Goal: Task Accomplishment & Management: Manage account settings

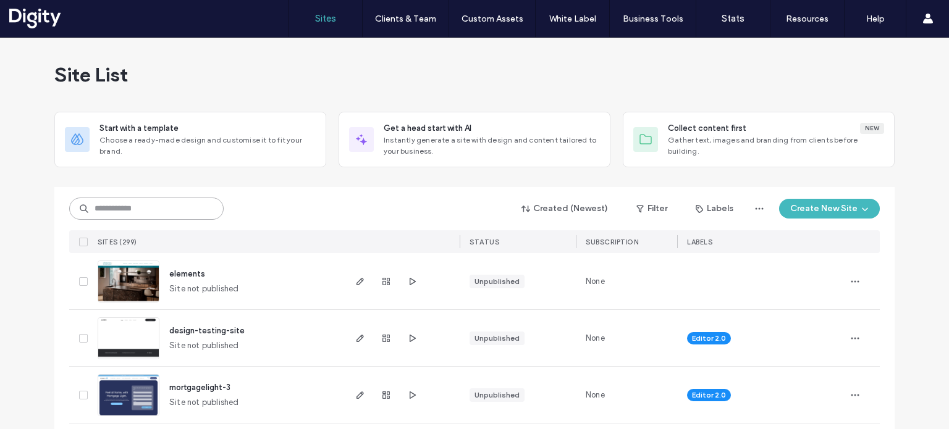
click at [124, 212] on input at bounding box center [146, 209] width 154 height 22
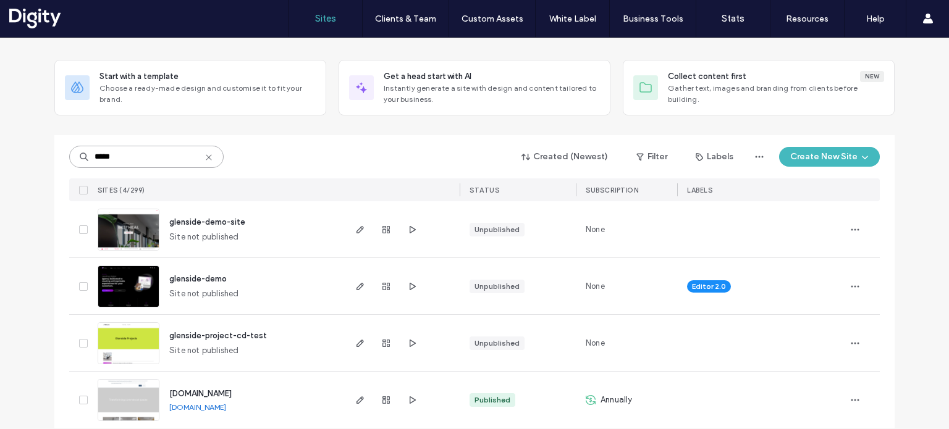
scroll to position [66, 0]
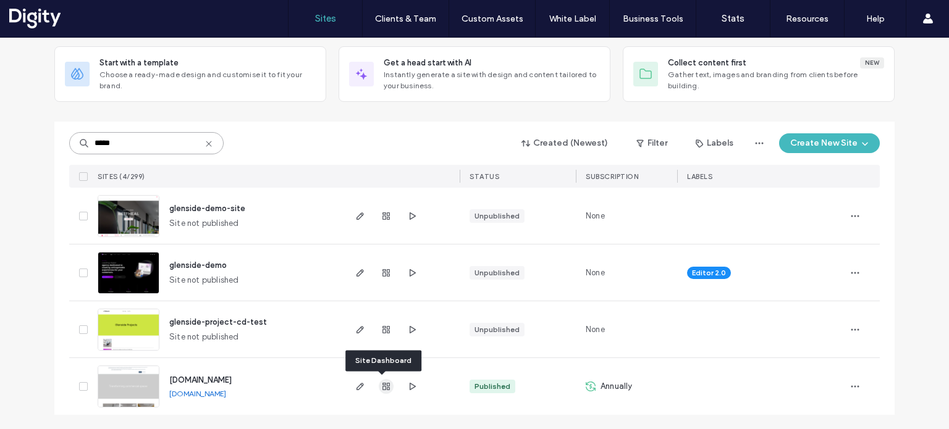
type input "*****"
click at [383, 389] on use "button" at bounding box center [386, 386] width 7 height 7
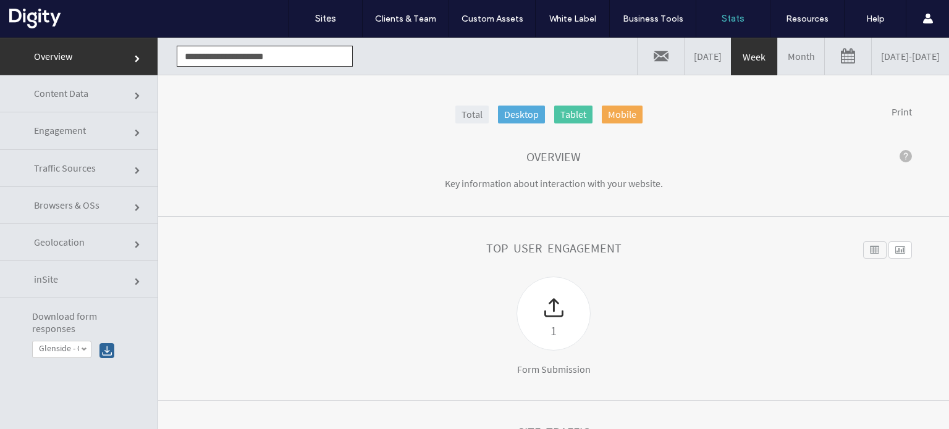
click at [882, 65] on link "08/04/2025 - 08/11/2025" at bounding box center [910, 56] width 77 height 37
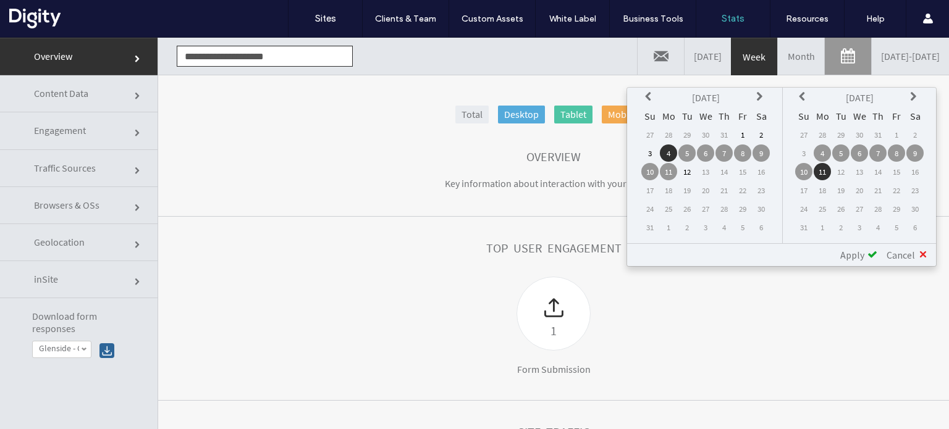
click at [653, 98] on icon at bounding box center [650, 97] width 10 height 10
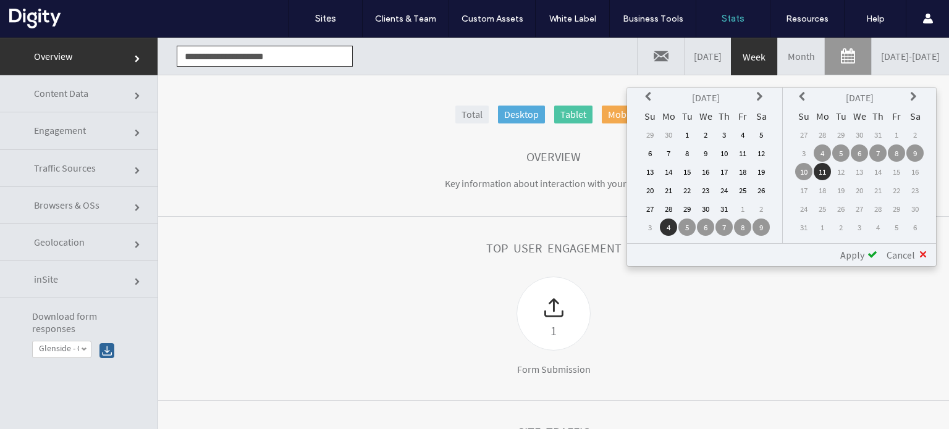
click at [688, 134] on td "1" at bounding box center [687, 134] width 17 height 17
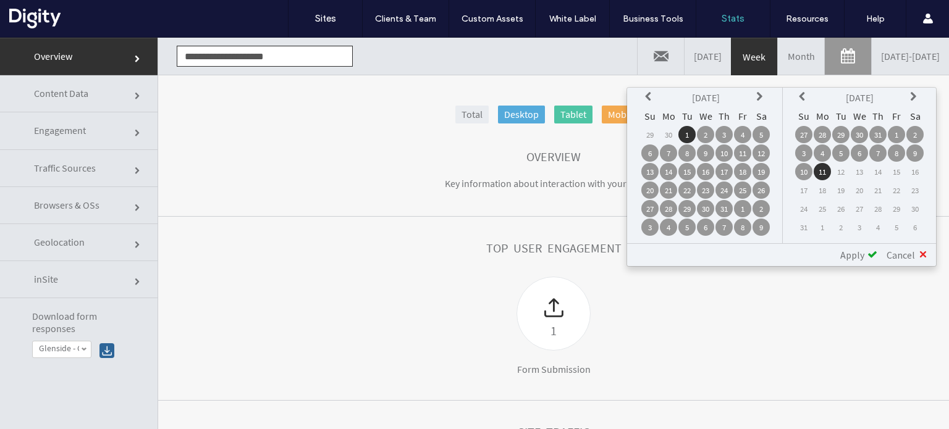
click at [805, 93] on icon at bounding box center [804, 97] width 10 height 10
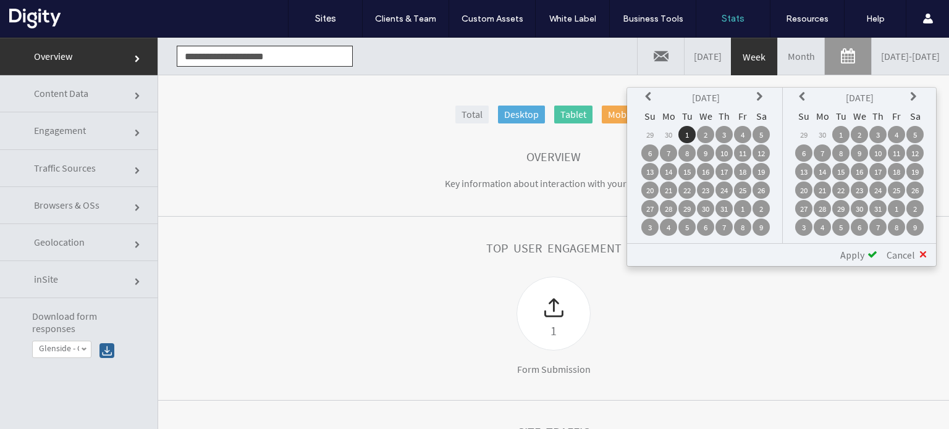
click at [880, 212] on td "31" at bounding box center [877, 208] width 17 height 17
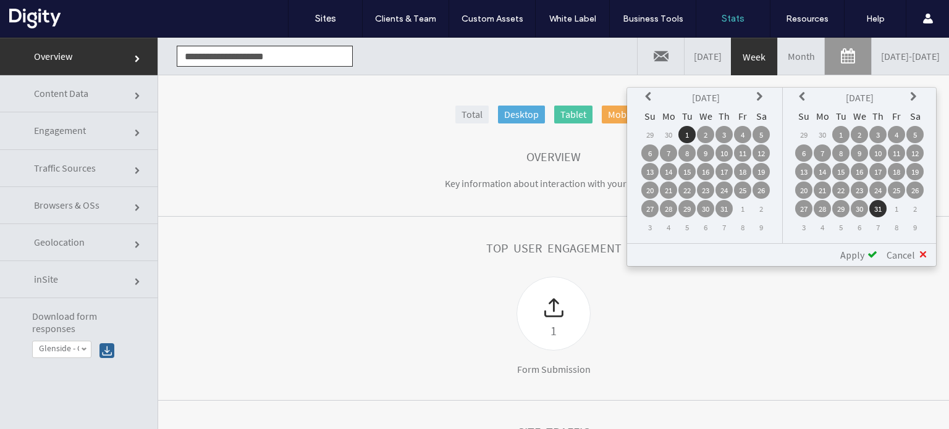
click at [862, 254] on span "Apply" at bounding box center [852, 255] width 24 height 12
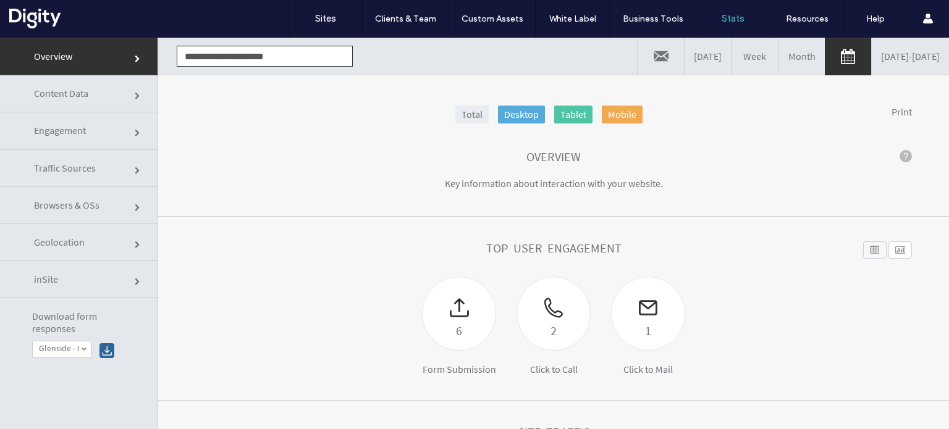
scroll to position [11, 0]
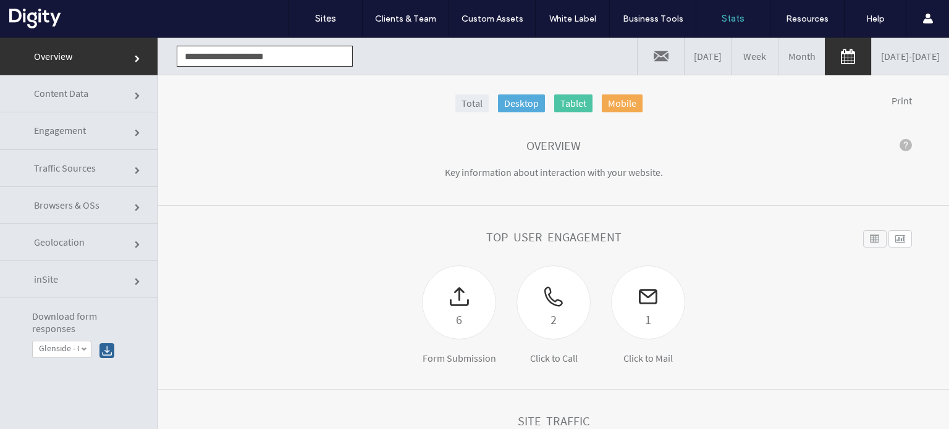
click link "Content Data"
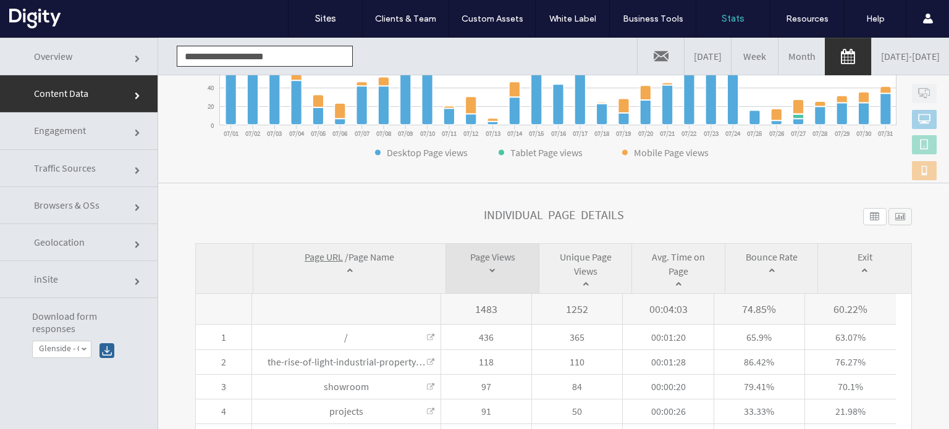
scroll to position [305, 0]
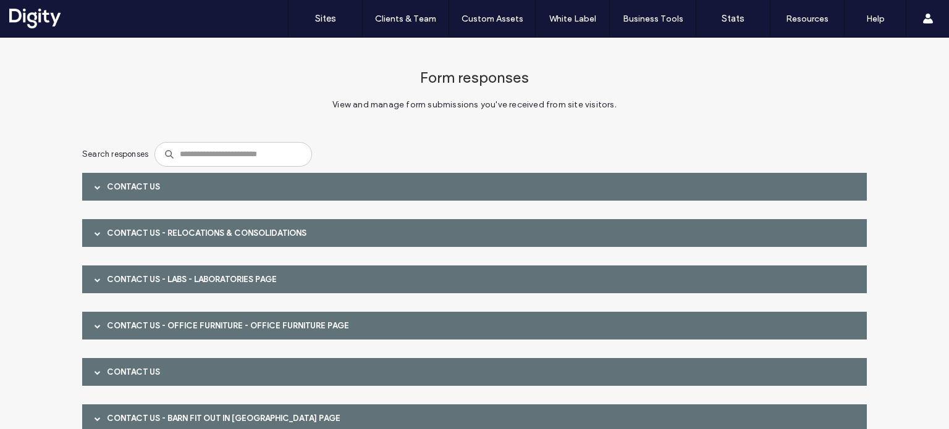
scroll to position [57, 0]
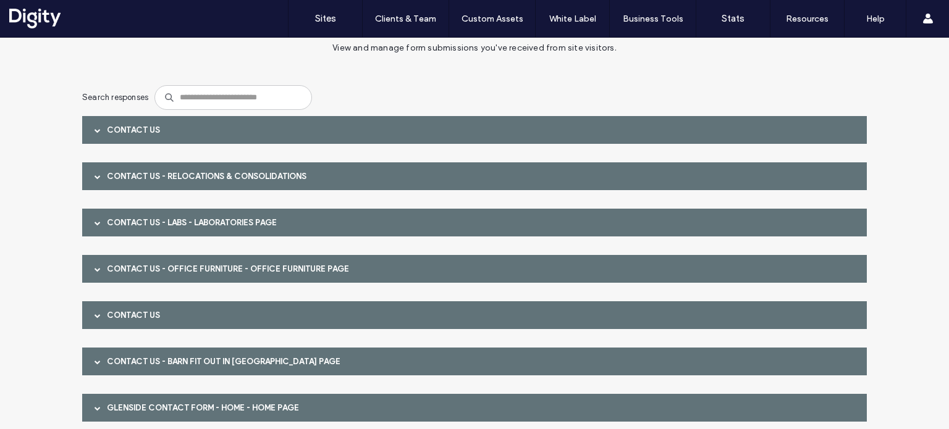
click at [143, 127] on div "Contact Us" at bounding box center [474, 130] width 785 height 28
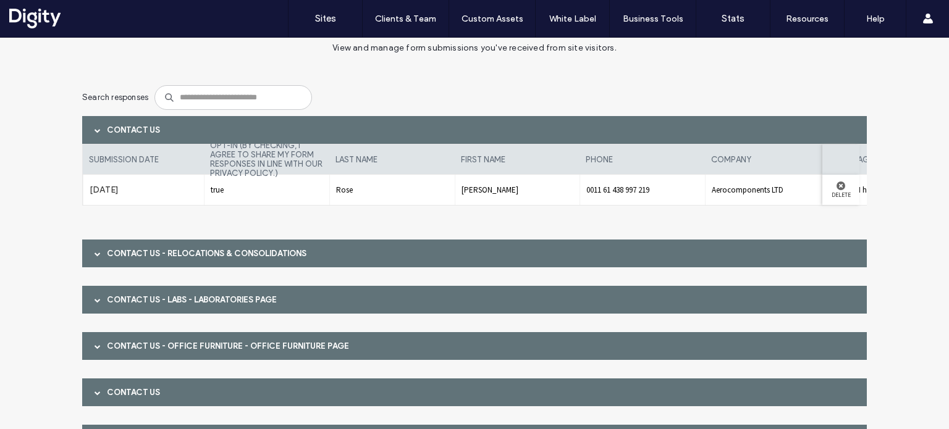
click at [143, 127] on div "Contact Us" at bounding box center [474, 130] width 785 height 28
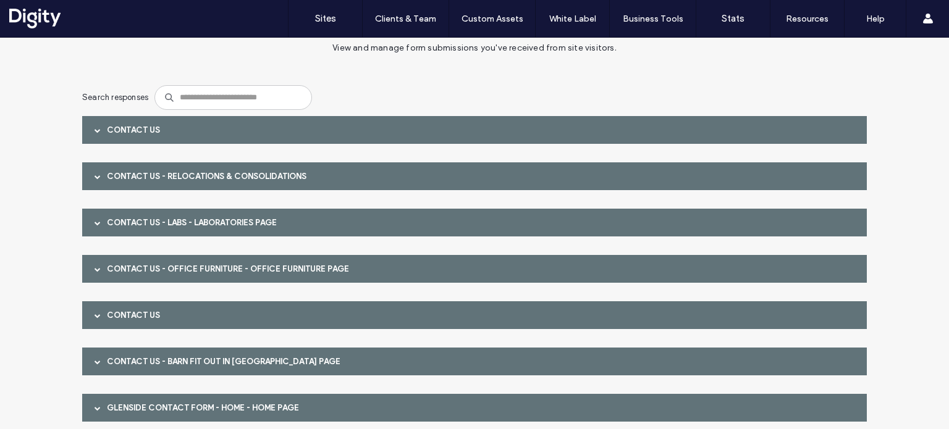
click at [139, 167] on div "Contact Us - Relocations & consolidations" at bounding box center [474, 177] width 785 height 28
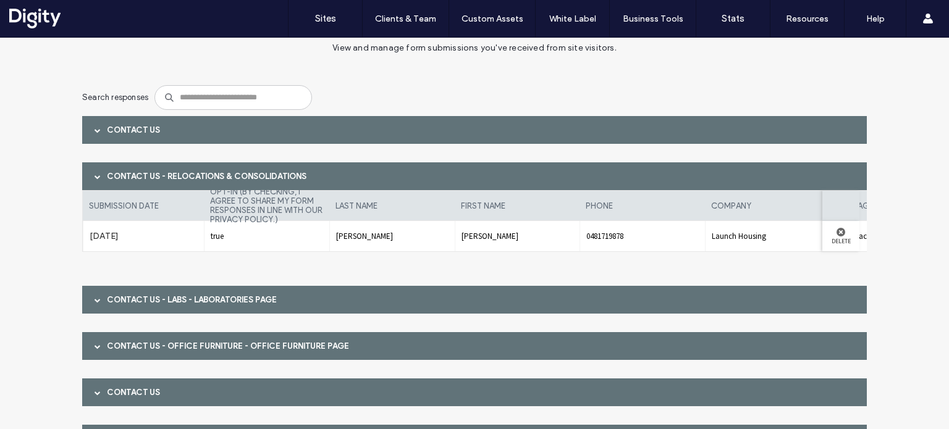
click at [139, 167] on div "Contact Us - Relocations & consolidations" at bounding box center [474, 177] width 785 height 28
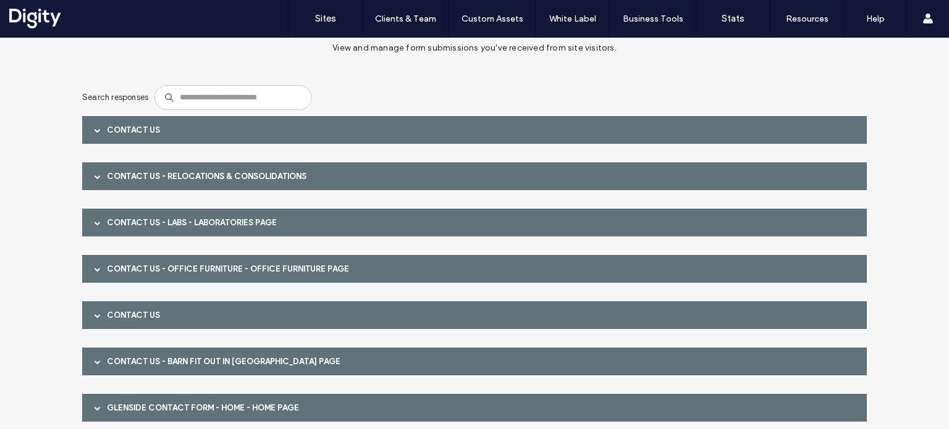
click at [146, 224] on div "Contact Us - Labs - LABORATORIES page" at bounding box center [474, 223] width 785 height 28
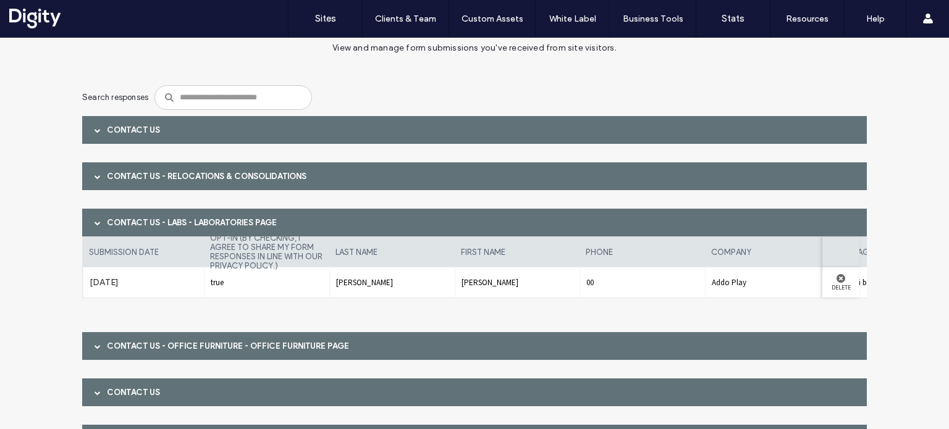
click at [146, 224] on div "Contact Us - Labs - LABORATORIES page" at bounding box center [474, 223] width 785 height 28
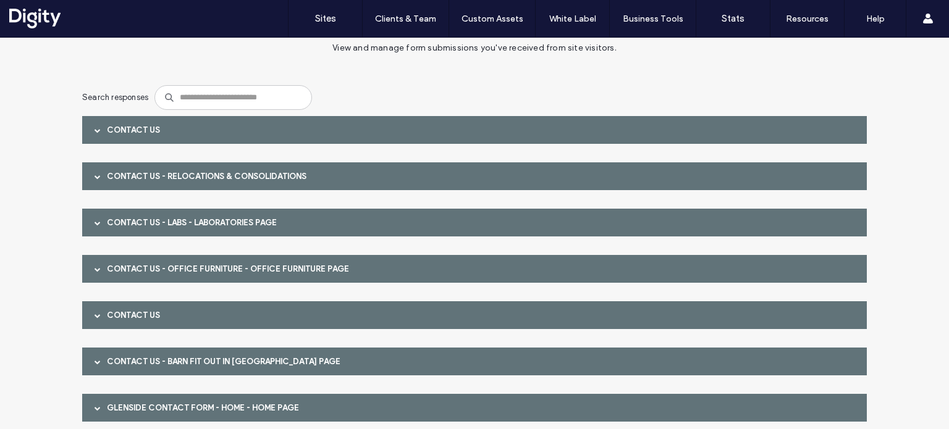
click at [142, 264] on div "Contact Us - Office furniture - Office Furniture page" at bounding box center [474, 269] width 785 height 28
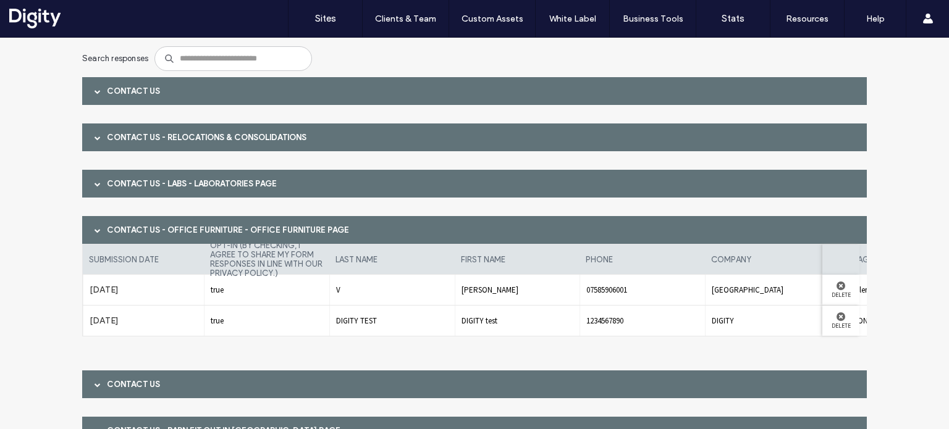
scroll to position [129, 0]
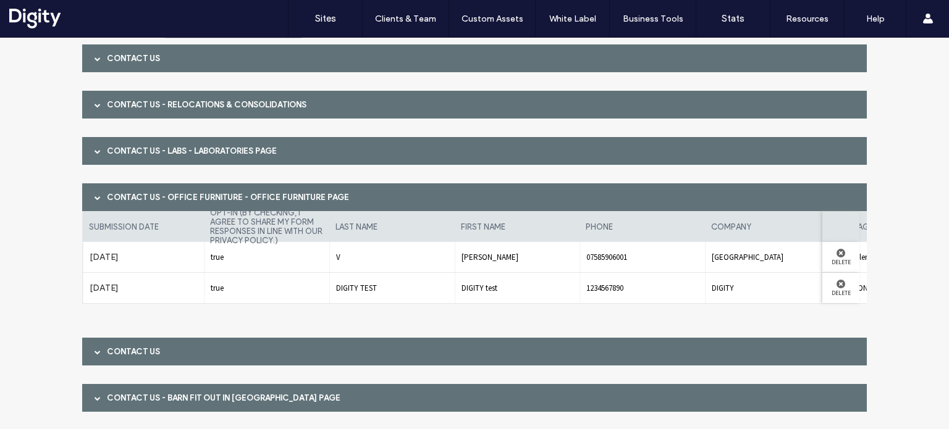
click at [143, 201] on div "Contact Us - Office furniture - Office Furniture page" at bounding box center [474, 198] width 785 height 28
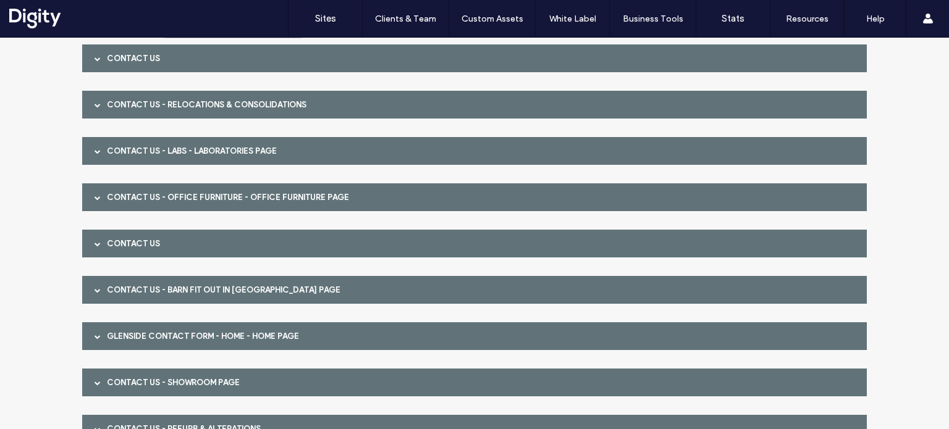
click at [143, 240] on div "Contact Us" at bounding box center [474, 244] width 785 height 28
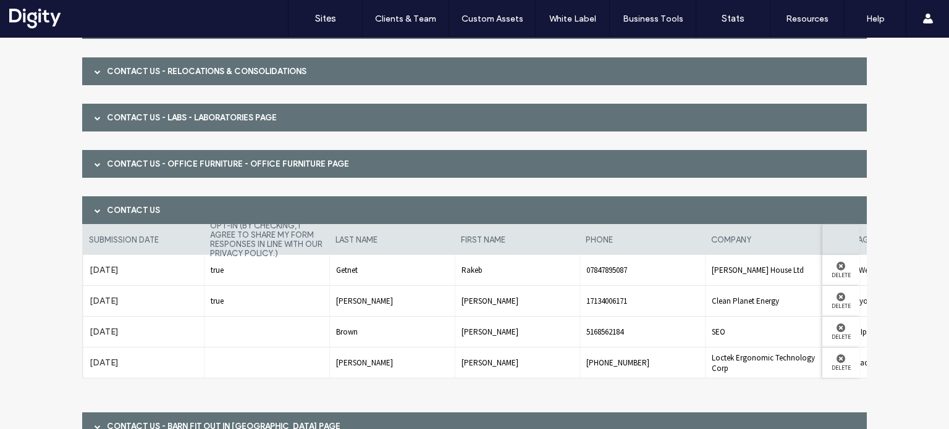
scroll to position [167, 0]
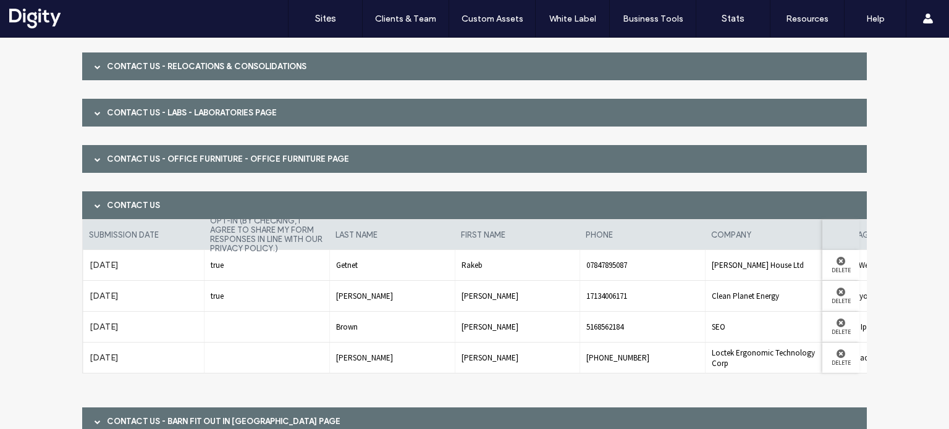
click at [138, 204] on div "Contact Us" at bounding box center [474, 206] width 785 height 28
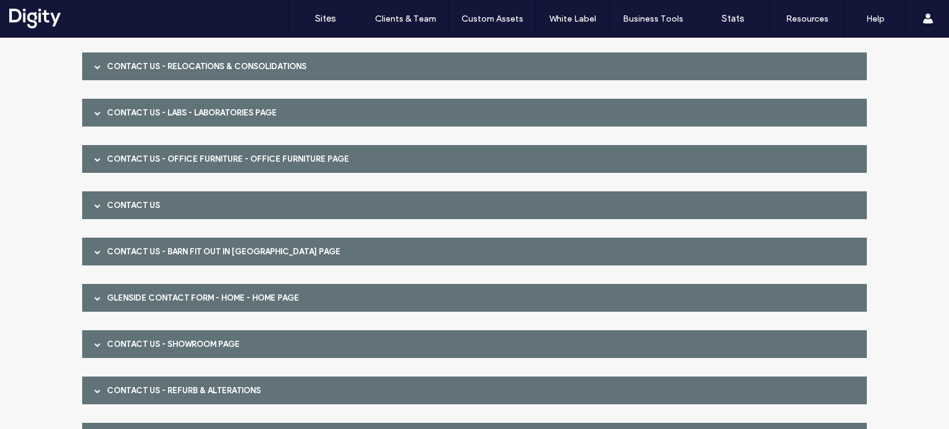
click at [139, 249] on div "Contact Us - Barn Fit Out in [GEOGRAPHIC_DATA] page" at bounding box center [474, 252] width 785 height 28
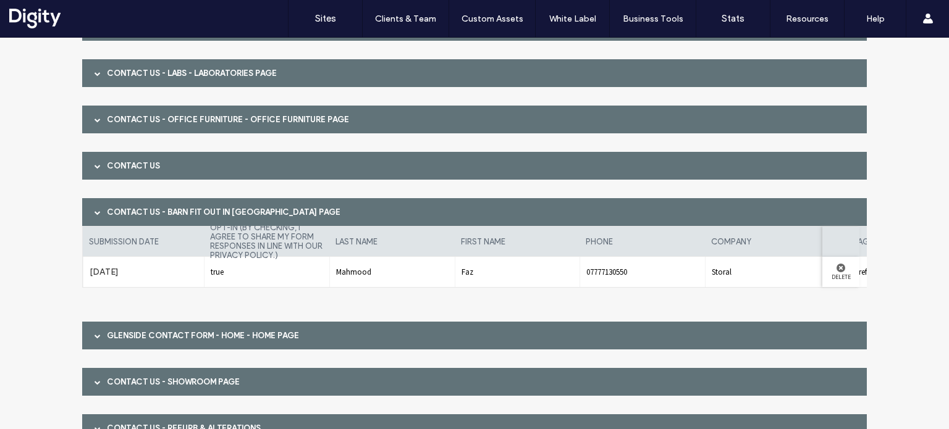
scroll to position [208, 0]
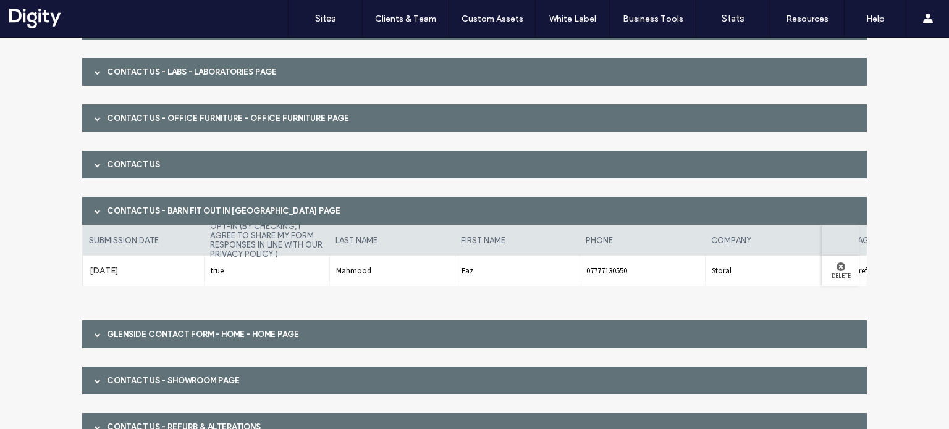
click at [149, 214] on div "Contact Us - Barn Fit Out in [GEOGRAPHIC_DATA] page" at bounding box center [474, 211] width 785 height 28
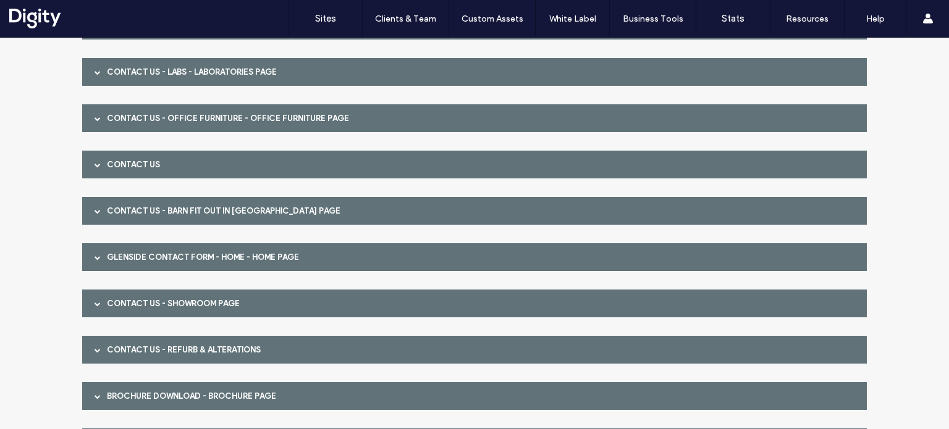
click at [148, 252] on div "Glenside Contact Form - Home - HOME page" at bounding box center [474, 257] width 785 height 28
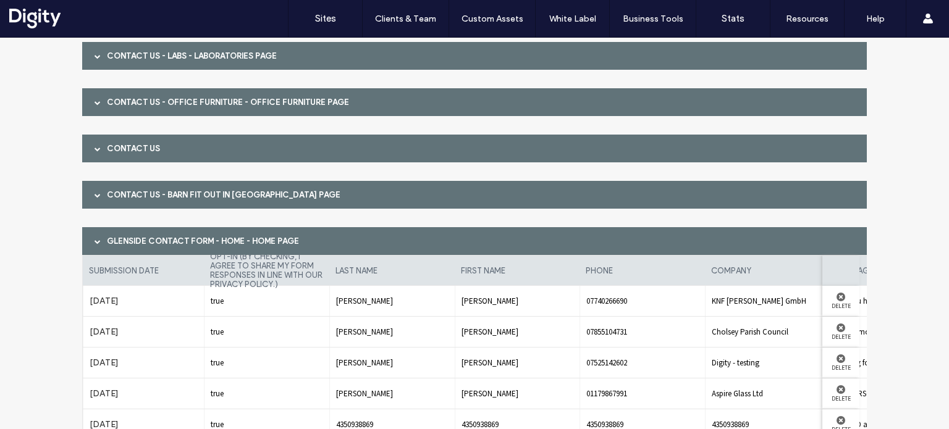
scroll to position [225, 0]
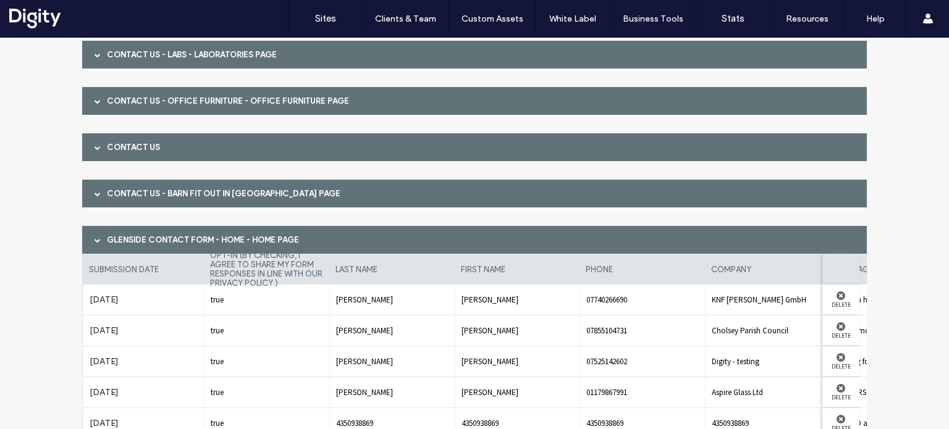
click at [148, 239] on div "Glenside Contact Form - Home - HOME page" at bounding box center [474, 240] width 785 height 28
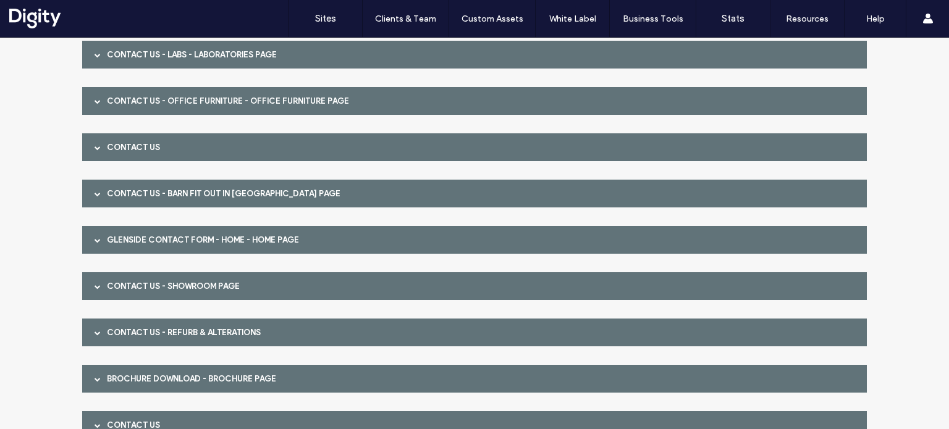
click at [145, 283] on div "Contact Us - SHOWROOM page" at bounding box center [474, 287] width 785 height 28
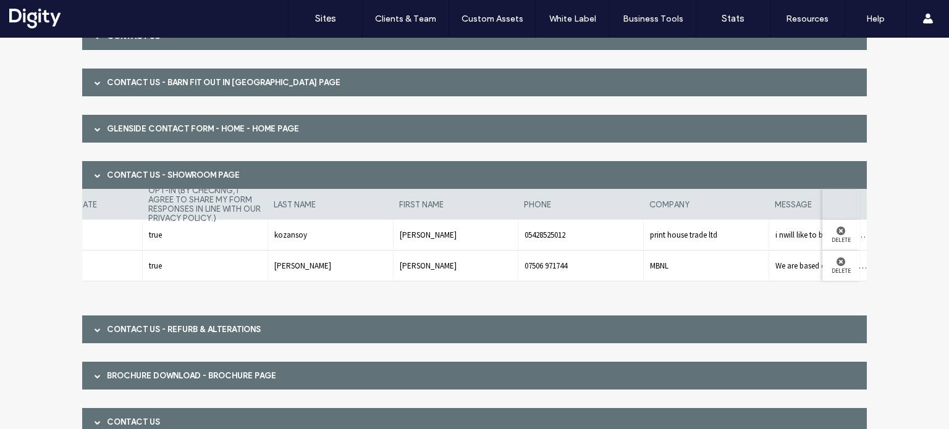
scroll to position [0, 0]
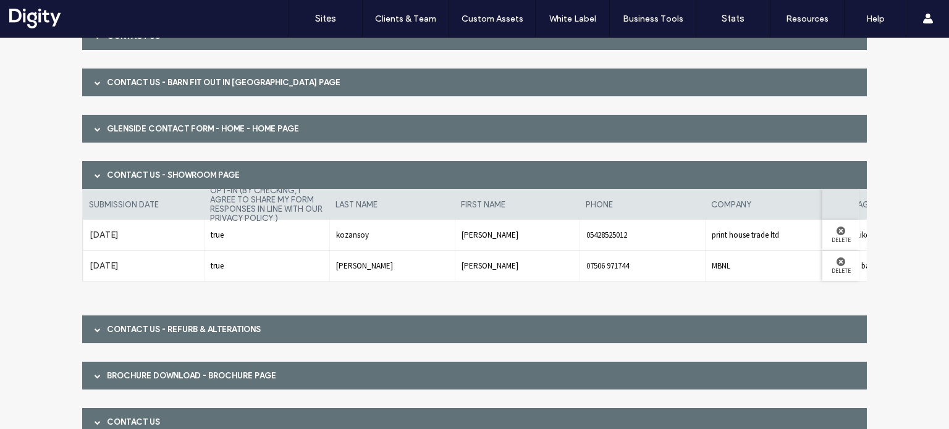
click at [215, 326] on div "Contact Us - refurb & alterations" at bounding box center [474, 330] width 785 height 28
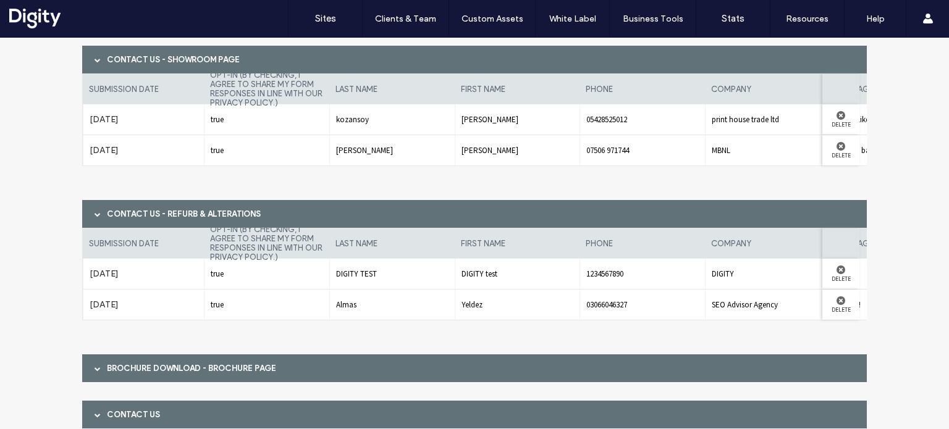
scroll to position [454, 0]
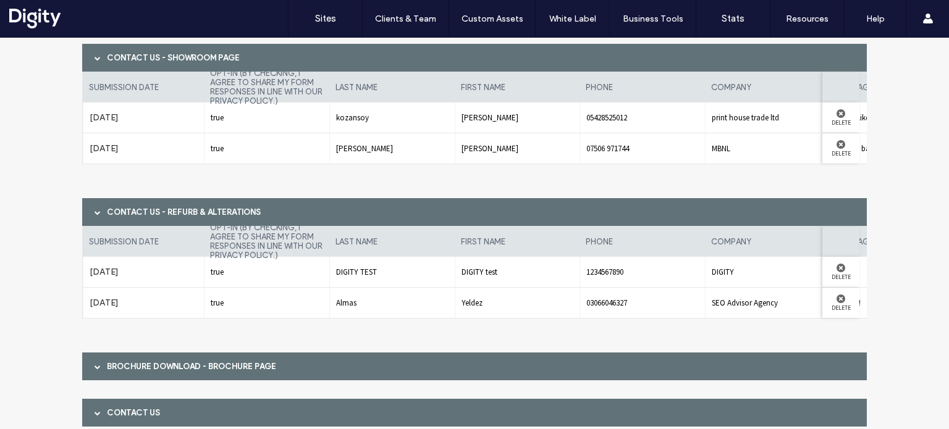
click at [200, 370] on div "Brochure Download - Brochure page" at bounding box center [474, 367] width 785 height 28
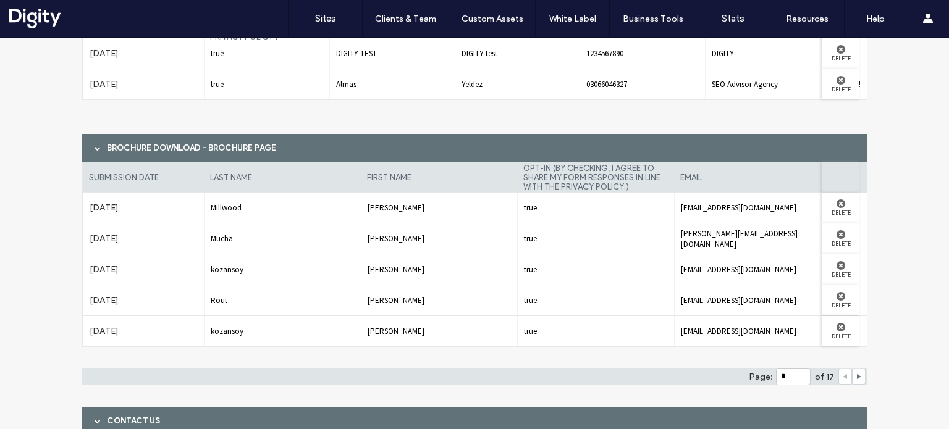
scroll to position [674, 0]
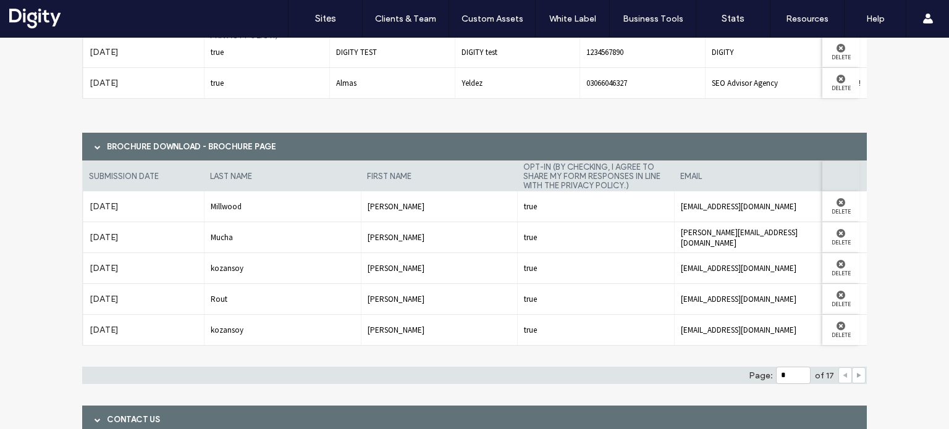
click at [857, 375] on use at bounding box center [859, 375] width 4 height 5
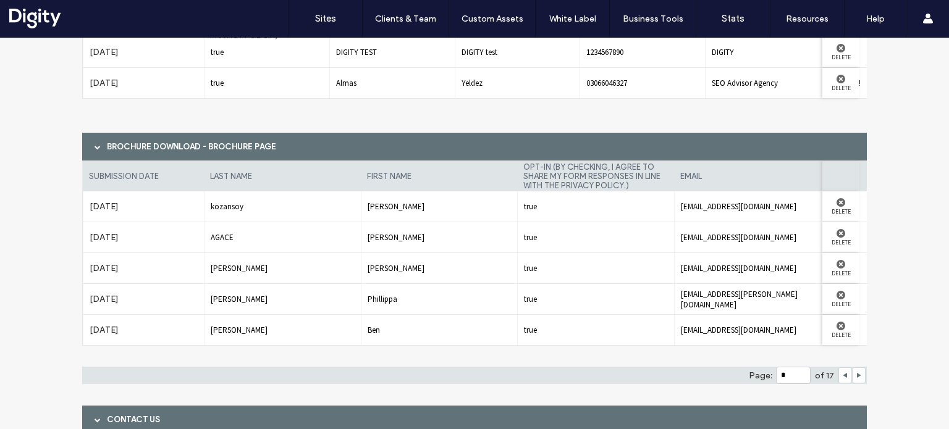
click at [839, 375] on div at bounding box center [846, 376] width 14 height 16
click at [840, 383] on div at bounding box center [846, 376] width 14 height 16
click at [842, 380] on span at bounding box center [845, 375] width 6 height 15
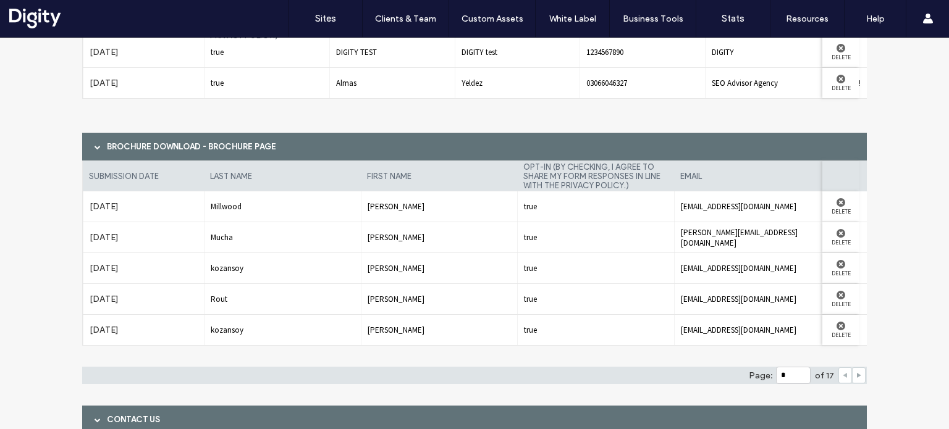
click at [856, 378] on icon at bounding box center [859, 376] width 6 height 6
type input "*"
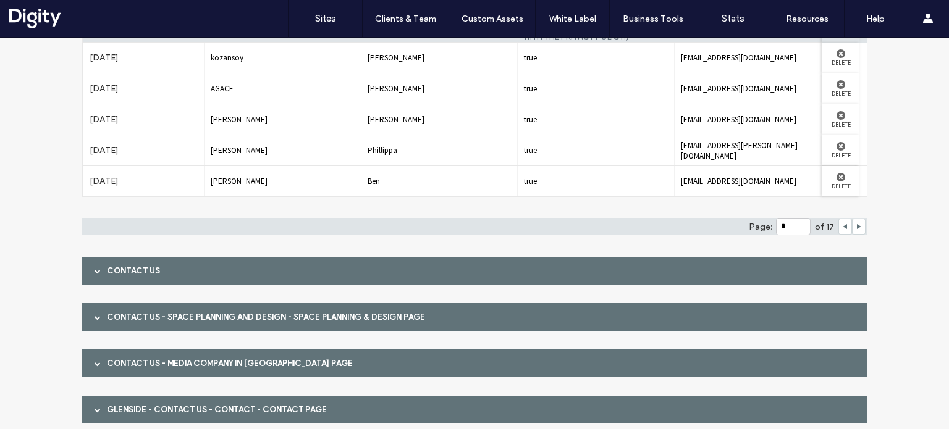
scroll to position [822, 0]
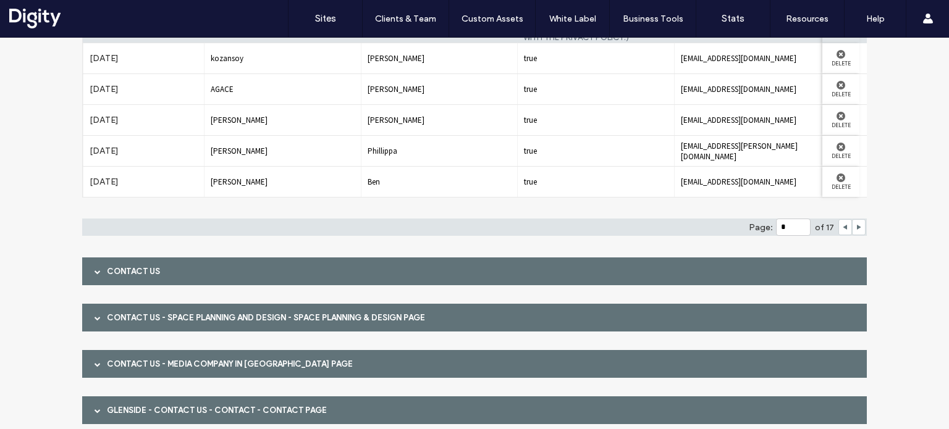
click at [140, 274] on div "Contact Us" at bounding box center [474, 272] width 785 height 28
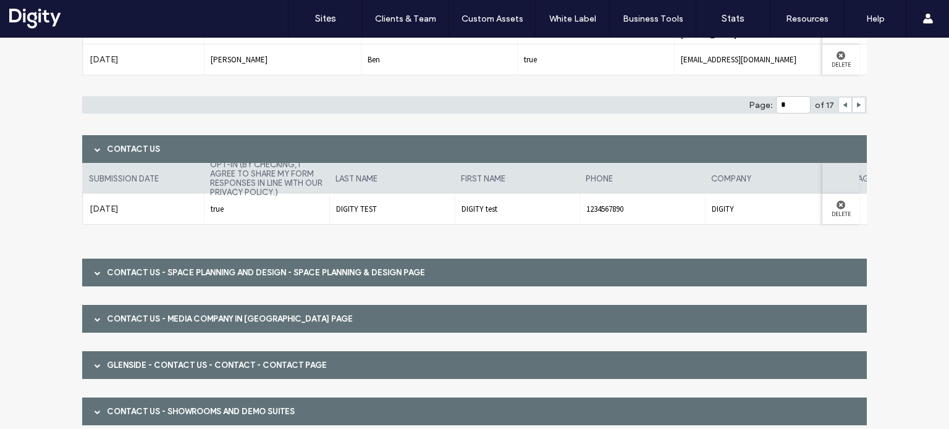
scroll to position [956, 0]
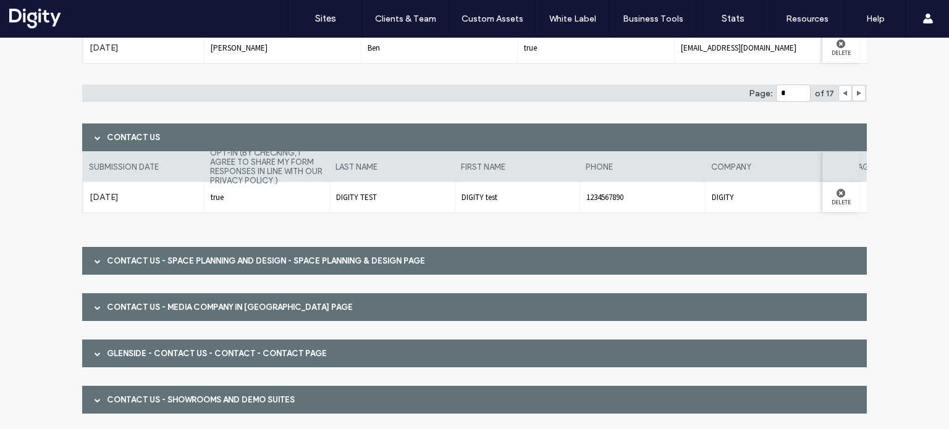
click at [131, 255] on div "Contact Us - Space planning and design - Space Planning & Design page" at bounding box center [474, 261] width 785 height 28
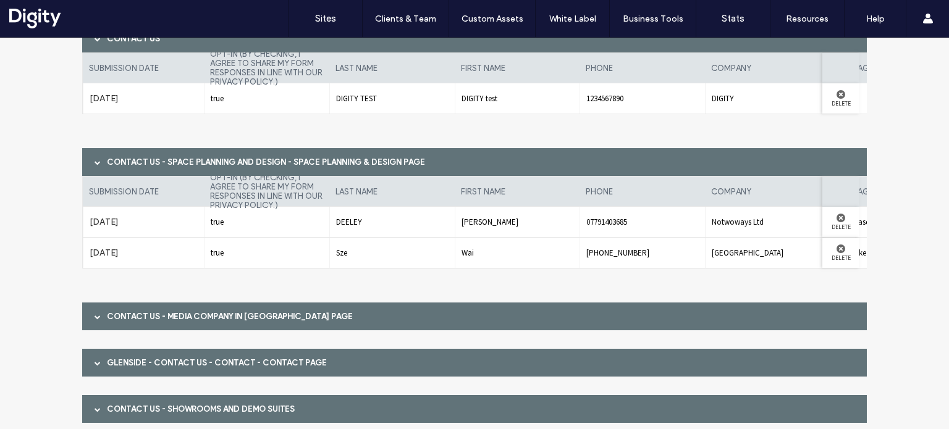
scroll to position [1093, 0]
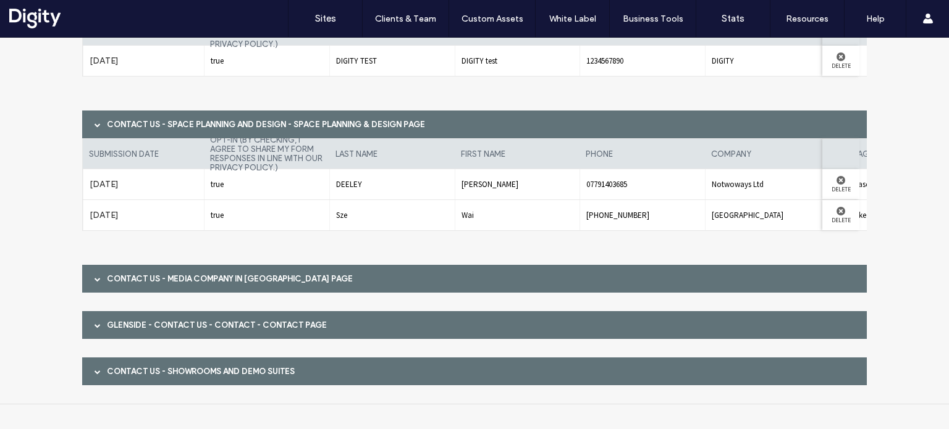
click at [129, 279] on div "Contact Us - Media Company in [GEOGRAPHIC_DATA] page" at bounding box center [474, 279] width 785 height 28
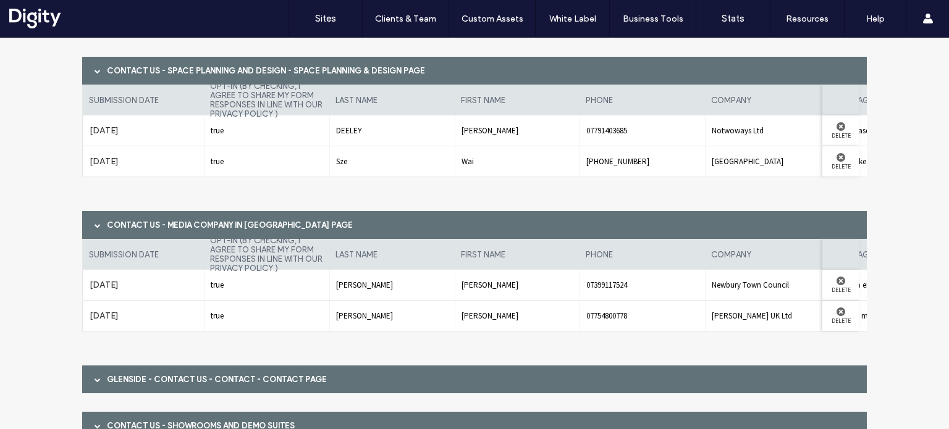
scroll to position [1200, 0]
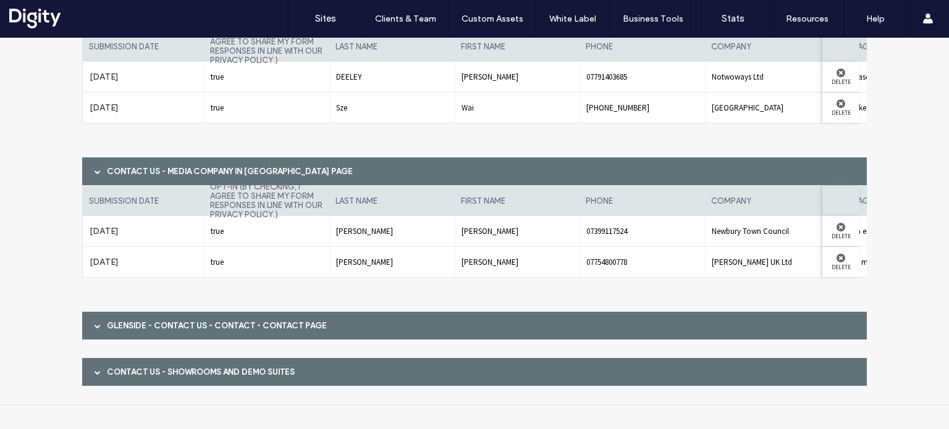
click at [126, 332] on div "Glenside - Contact Us - Contact - CONTACT page" at bounding box center [474, 326] width 785 height 28
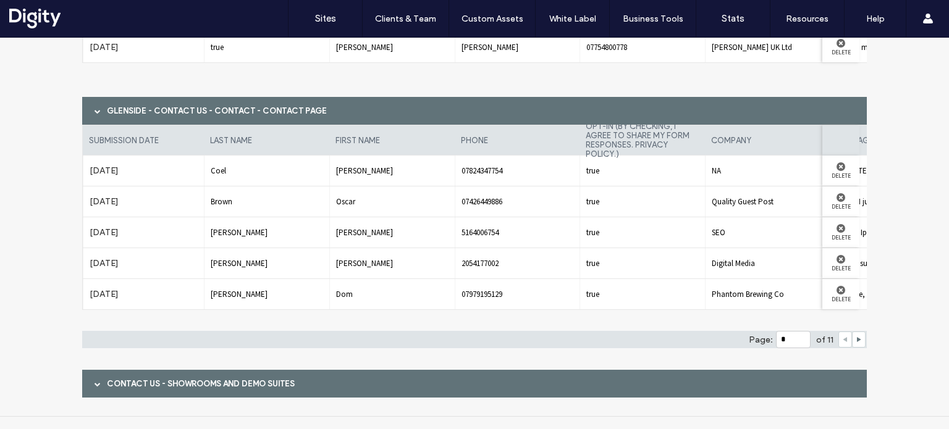
scroll to position [1427, 0]
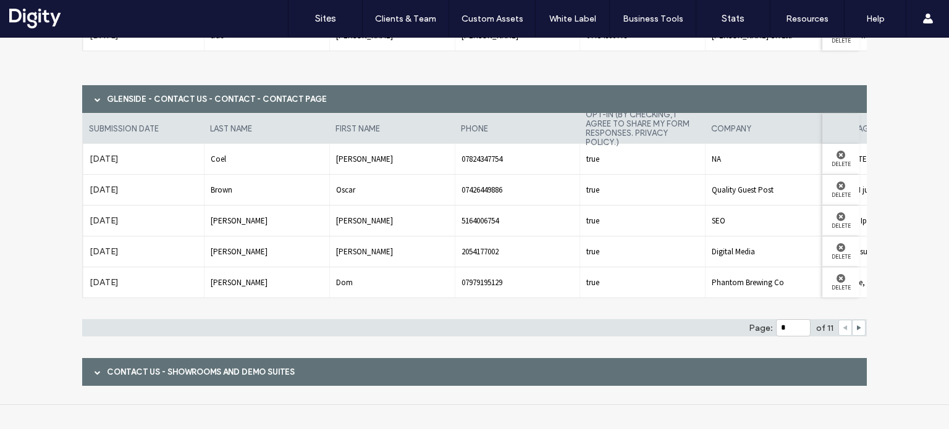
click at [125, 361] on div "Contact Us - Showrooms and demo suites" at bounding box center [474, 372] width 785 height 28
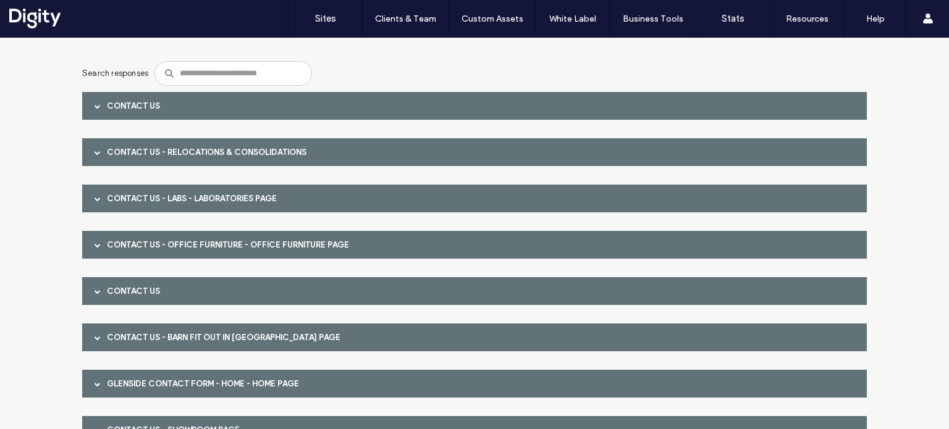
scroll to position [0, 0]
